Goal: Task Accomplishment & Management: Use online tool/utility

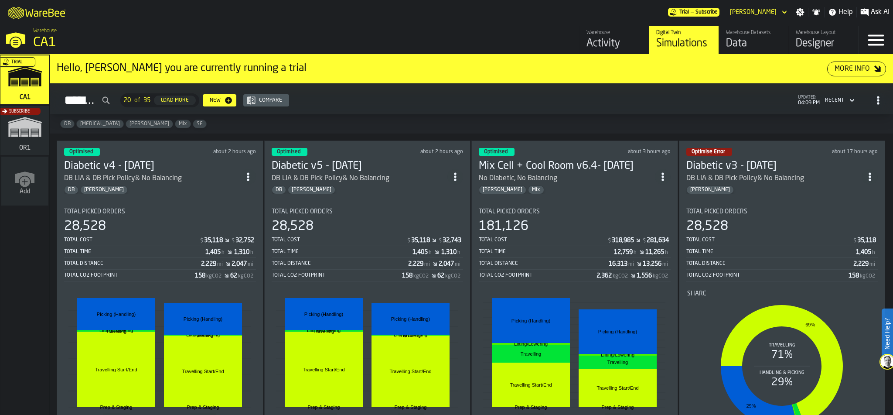
click at [145, 223] on div "28,528" at bounding box center [160, 226] width 192 height 16
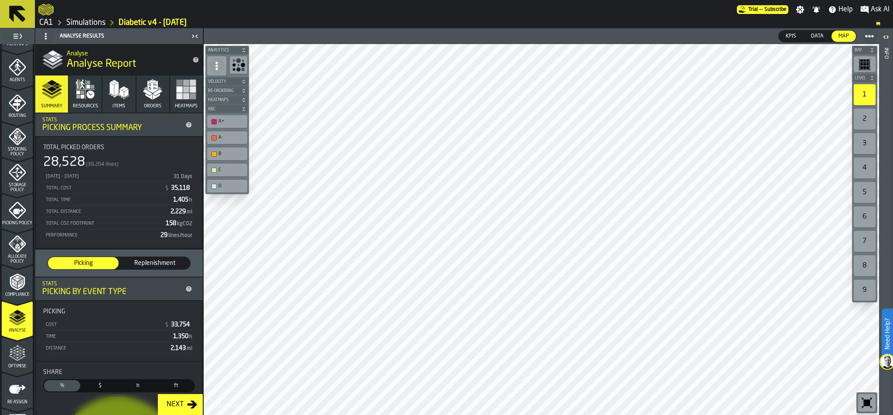
scroll to position [273, 0]
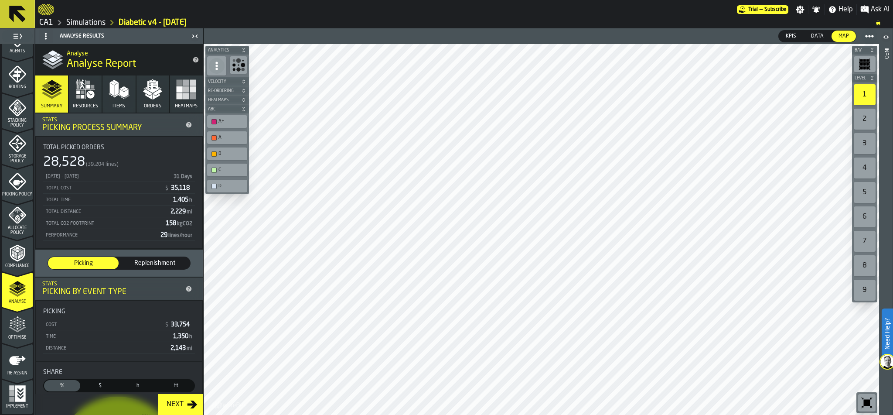
click at [11, 343] on icon "menu Optimise" at bounding box center [17, 343] width 31 height 8
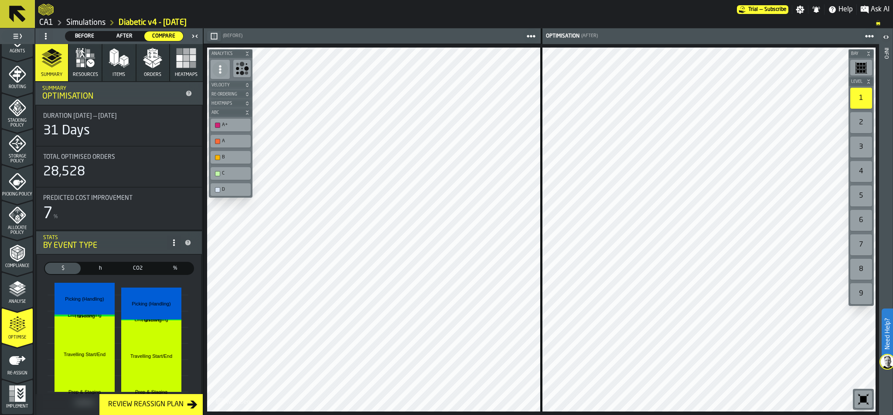
click at [17, 364] on icon "menu Re-assign" at bounding box center [17, 359] width 17 height 17
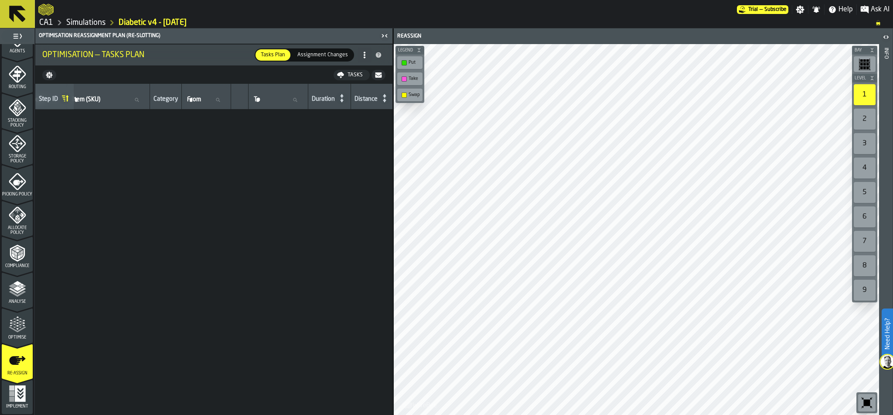
scroll to position [0, 0]
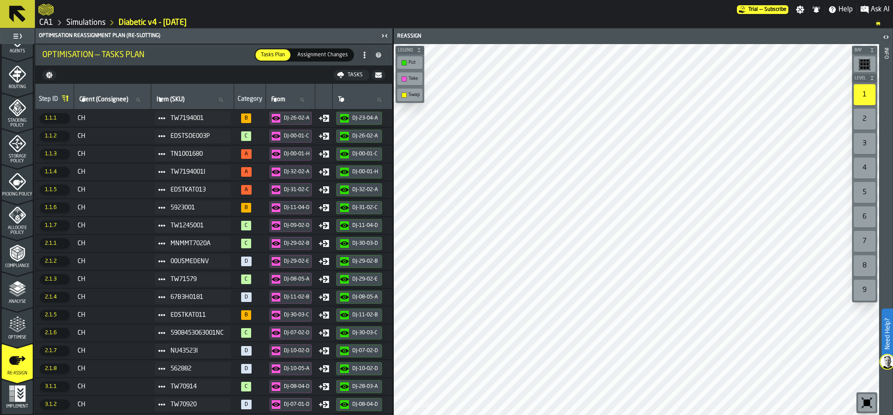
click at [12, 389] on icon "menu Re-assign" at bounding box center [17, 379] width 31 height 34
click at [15, 403] on div "Implement" at bounding box center [17, 397] width 31 height 24
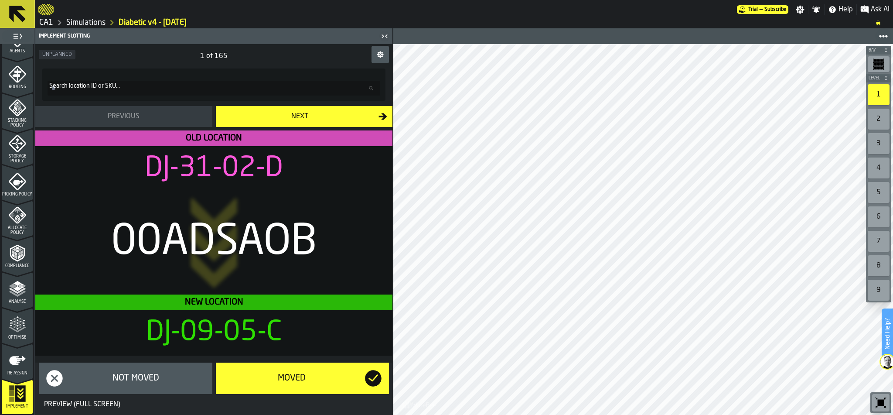
click at [15, 351] on icon "menu Re-assign" at bounding box center [17, 359] width 17 height 17
click at [18, 334] on div "Optimise" at bounding box center [17, 328] width 31 height 24
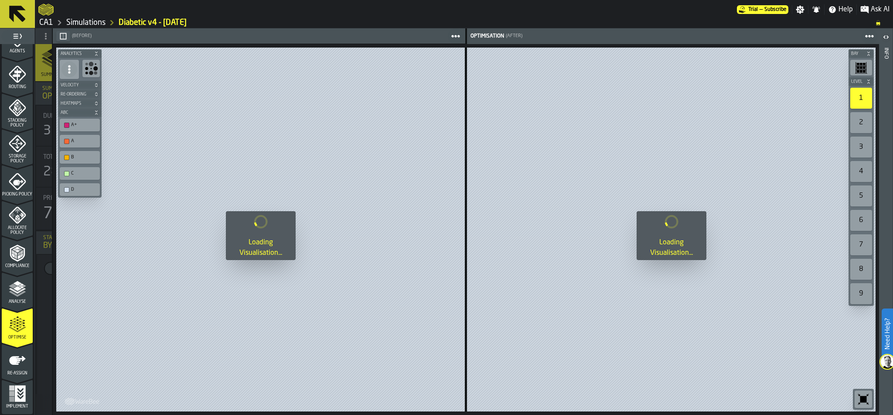
click at [75, 20] on link "Simulations" at bounding box center [85, 23] width 39 height 10
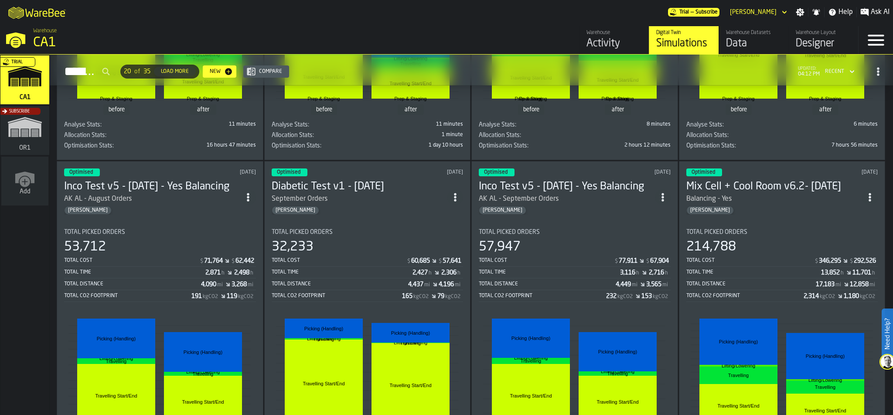
scroll to position [965, 0]
click at [157, 252] on div "53,712" at bounding box center [160, 247] width 192 height 16
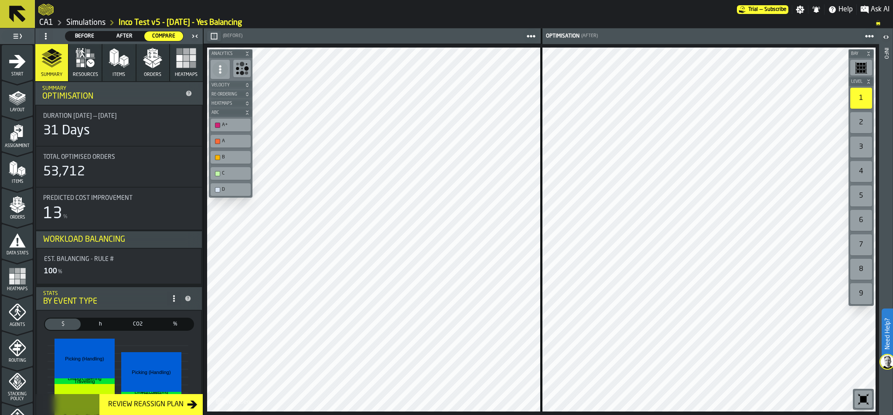
click at [150, 56] on icon "button" at bounding box center [152, 55] width 10 height 12
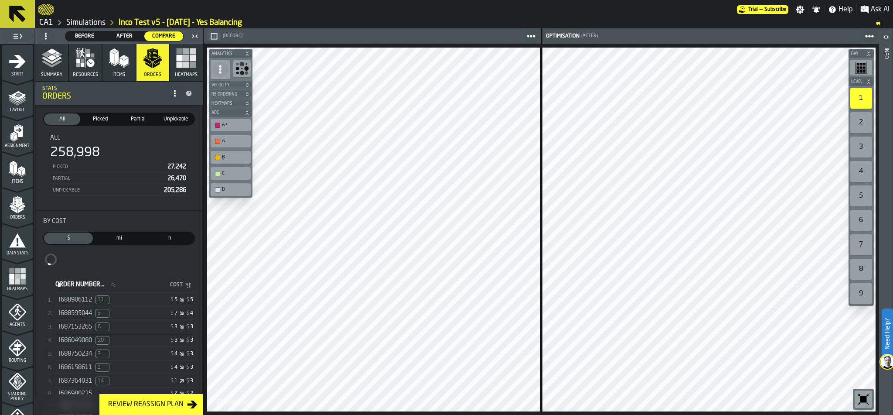
click at [81, 300] on span "I688906112" at bounding box center [75, 299] width 33 height 7
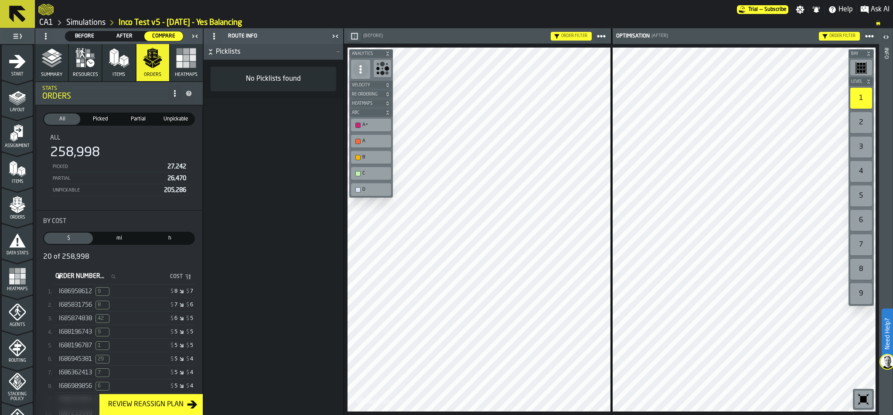
click at [82, 290] on span "I686958612" at bounding box center [75, 291] width 33 height 7
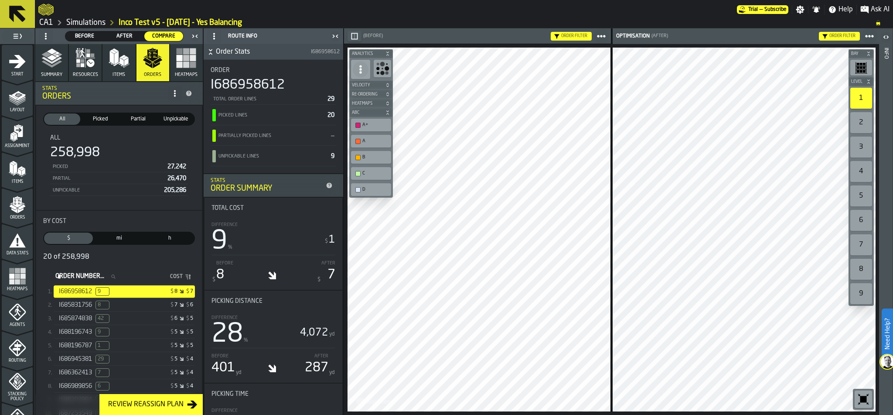
click at [44, 20] on link "CA1" at bounding box center [46, 23] width 14 height 10
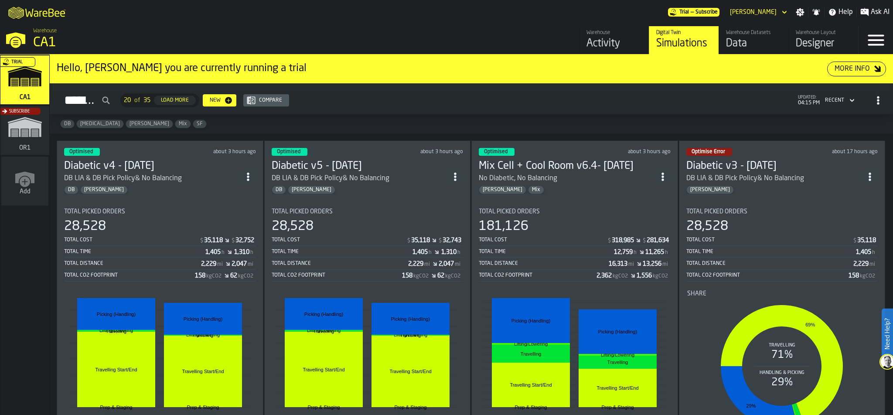
click at [603, 45] on div "Activity" at bounding box center [614, 44] width 55 height 14
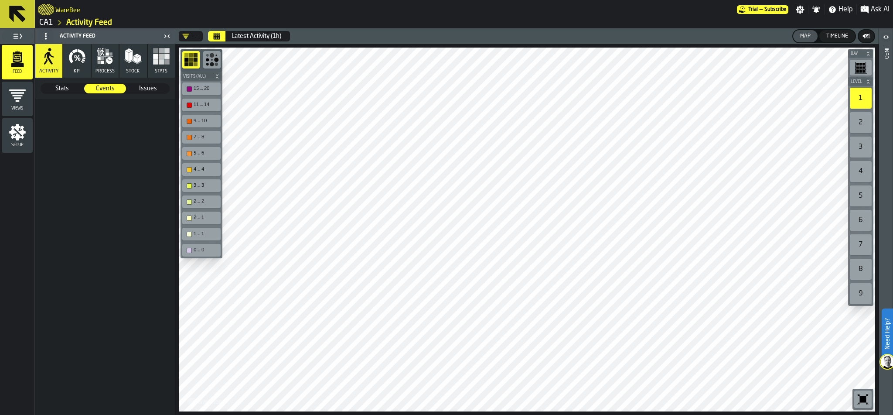
click at [37, 20] on nav "CA1 Activity Feed" at bounding box center [464, 22] width 858 height 10
click at [42, 21] on link "CA1" at bounding box center [46, 23] width 14 height 10
click at [45, 21] on main "WareBee Trial — Subscribe Settings Notifications Help Ask AI CA1 Activity Feed …" at bounding box center [446, 207] width 893 height 415
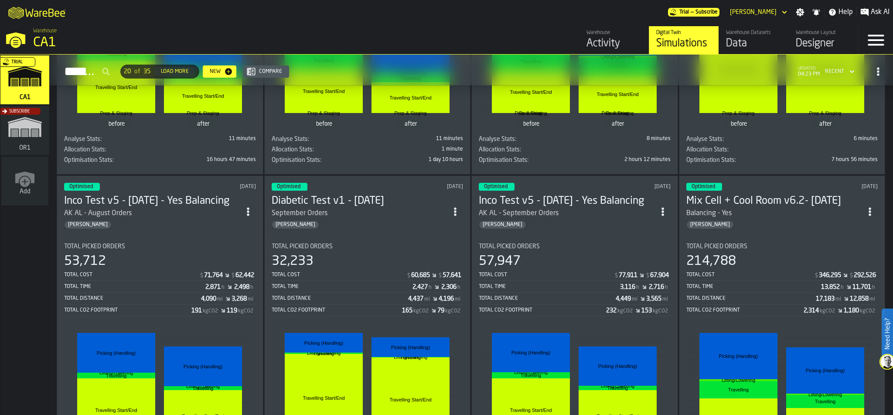
scroll to position [952, 0]
click at [167, 246] on div "Total Picked Orders" at bounding box center [160, 245] width 192 height 7
